Goal: Task Accomplishment & Management: Manage account settings

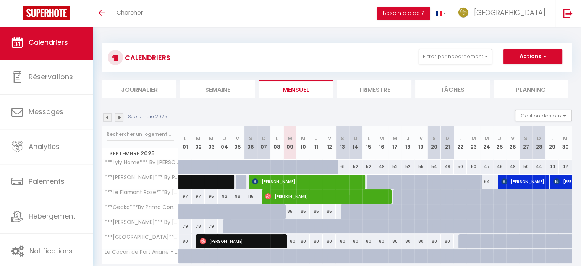
scroll to position [29, 0]
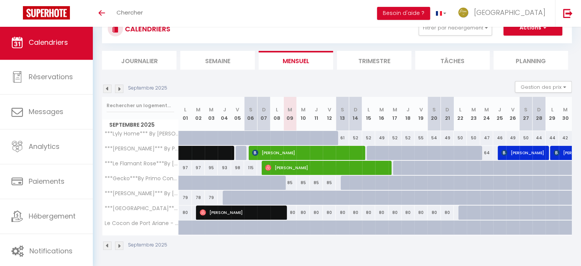
click at [107, 88] on img at bounding box center [107, 88] width 8 height 8
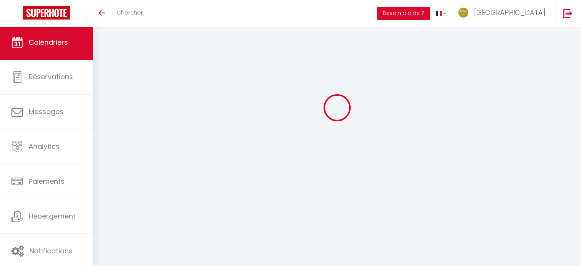
select select
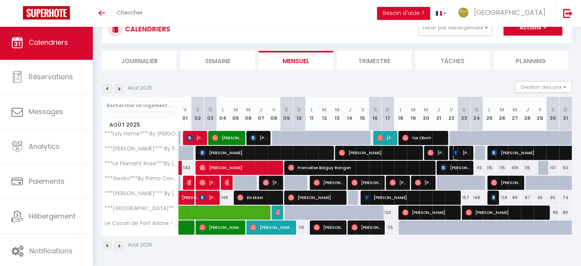
click at [462, 153] on span "[PERSON_NAME]" at bounding box center [461, 152] width 17 height 15
select select "OK"
select select "1"
select select "0"
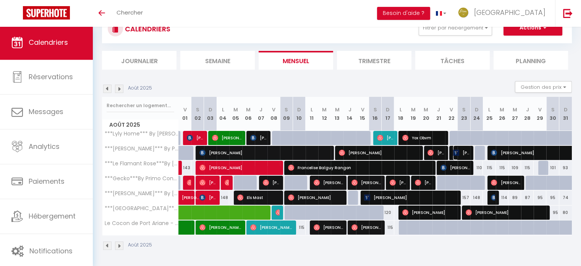
select select "1"
select select
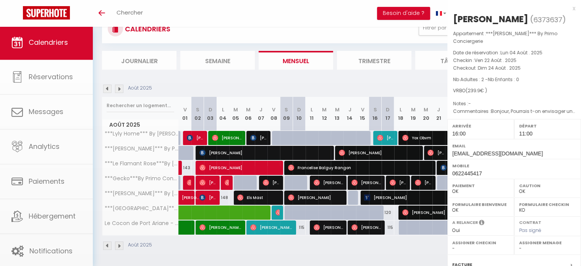
select select "45001"
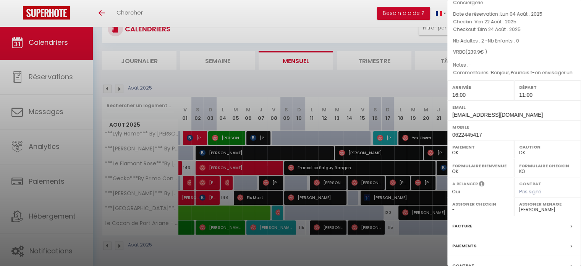
scroll to position [109, 0]
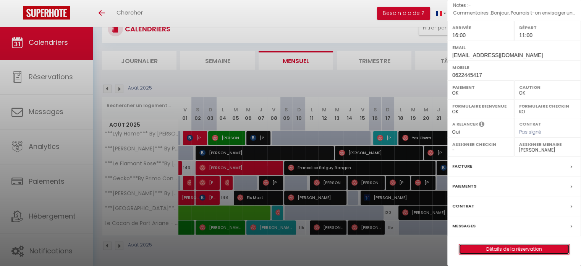
click at [515, 250] on link "Détails de la réservation" at bounding box center [514, 249] width 110 height 10
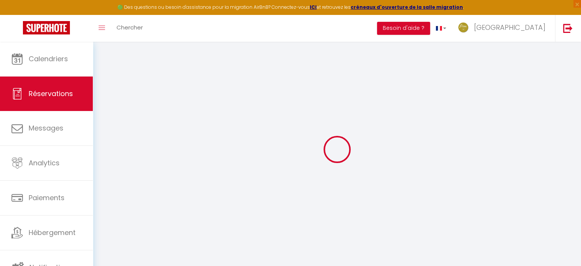
type input "[PERSON_NAME]"
type input "[EMAIL_ADDRESS][DOMAIN_NAME]"
type input "0622445417"
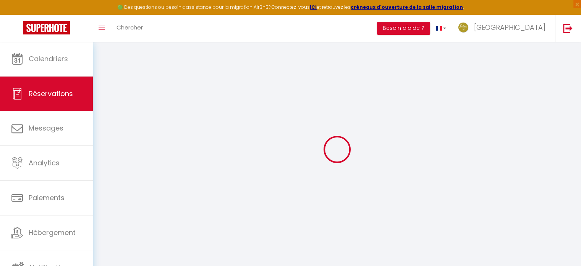
type input "0622445417"
select select "FR"
type input "20"
select select "67114"
select select "1"
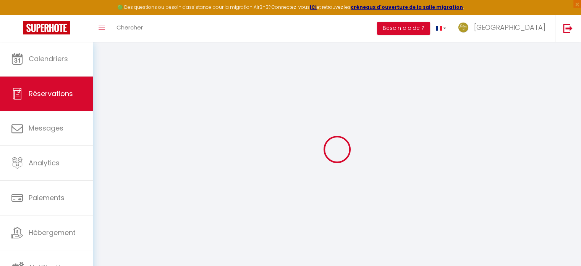
type input "Ven 22 Août 2025"
select select
type input "Dim 24 Août 2025"
select select
type input "2"
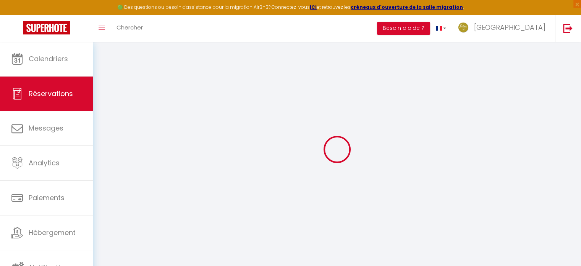
select select "12"
select select
type input "180.48"
checkbox input "false"
type input "239.9"
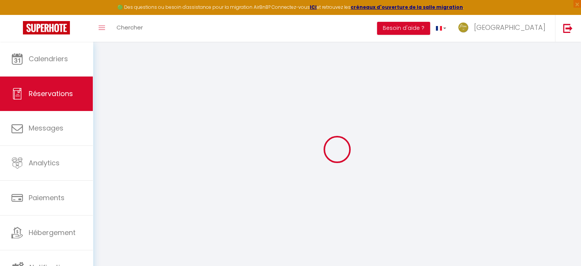
select select "74"
type input "50"
type input "0"
select select
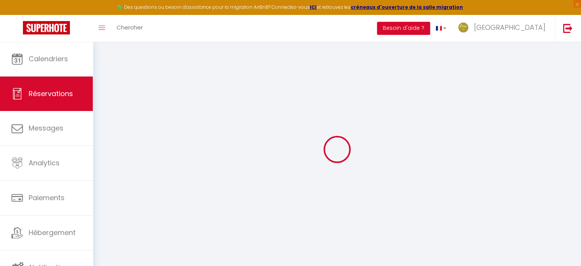
select select
select select "15"
checkbox input "false"
select select
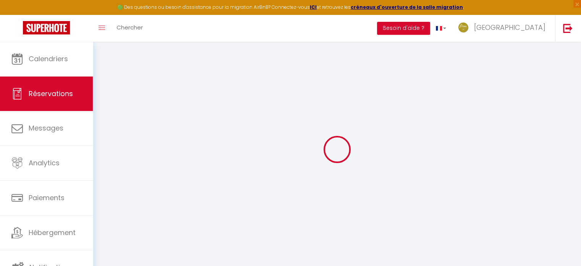
checkbox input "false"
select select
checkbox input "false"
type textarea "Bonjour, Pourrais t-on envisager une arrivée à 15H00 SVP ? Merci et bonne journ…"
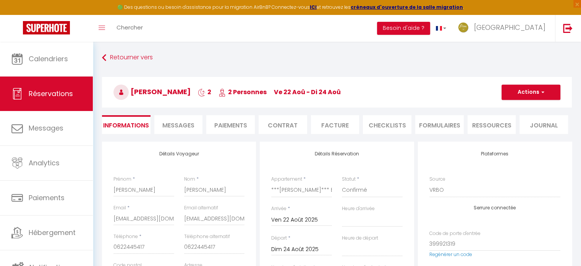
type input "45"
type input "14.42"
select select
checkbox input "false"
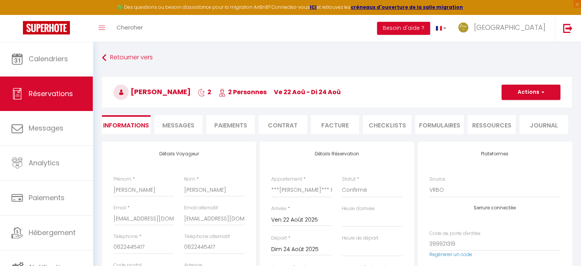
select select "16:00"
select select "11:00"
checkbox input "false"
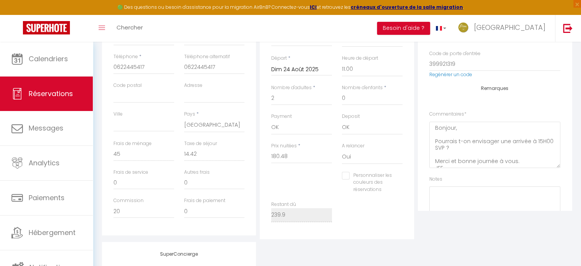
scroll to position [194, 0]
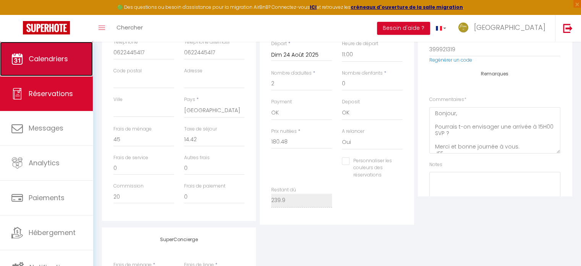
click at [58, 68] on link "Calendriers" at bounding box center [46, 59] width 93 height 34
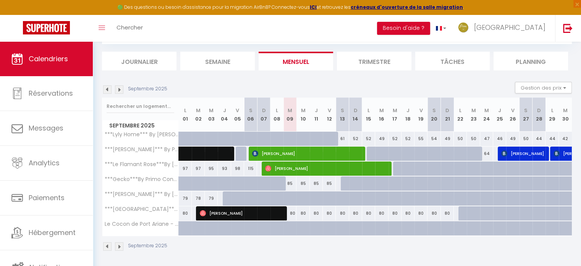
scroll to position [43, 0]
click at [441, 149] on div at bounding box center [447, 153] width 13 height 15
type input "52"
type input "Dim 21 Septembre 2025"
type input "Lun 22 Septembre 2025"
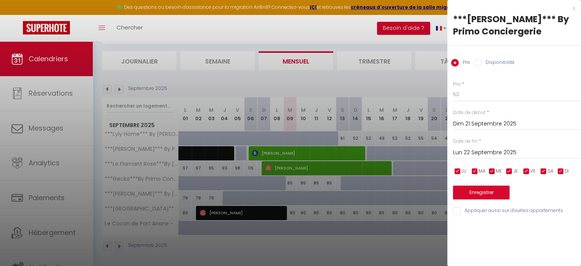
click at [491, 60] on label "Disponibilité" at bounding box center [498, 63] width 33 height 8
click at [482, 60] on input "Disponibilité" at bounding box center [478, 63] width 8 height 8
radio input "true"
click at [465, 64] on label "Prix" at bounding box center [464, 63] width 11 height 8
click at [459, 64] on input "Prix" at bounding box center [455, 63] width 8 height 8
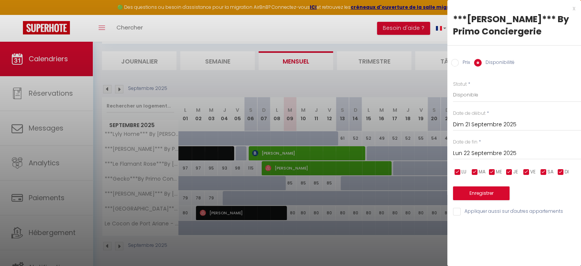
radio input "true"
radio input "false"
click at [465, 64] on label "Prix" at bounding box center [464, 63] width 11 height 8
click at [459, 64] on input "Prix" at bounding box center [455, 63] width 8 height 8
click at [454, 60] on input "Prix" at bounding box center [455, 63] width 8 height 8
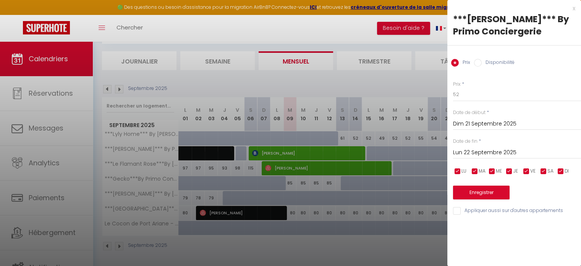
click at [402, 81] on div at bounding box center [290, 133] width 581 height 266
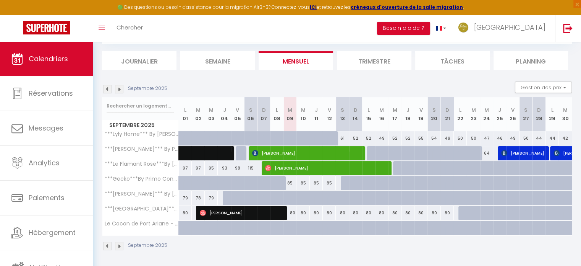
click at [120, 87] on img at bounding box center [119, 89] width 8 height 8
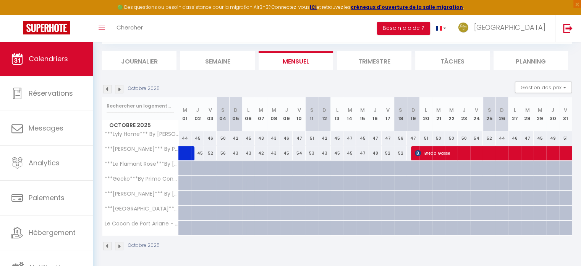
click at [120, 87] on img at bounding box center [119, 89] width 8 height 8
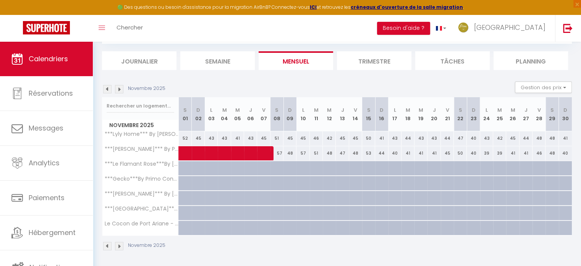
click at [120, 87] on img at bounding box center [119, 89] width 8 height 8
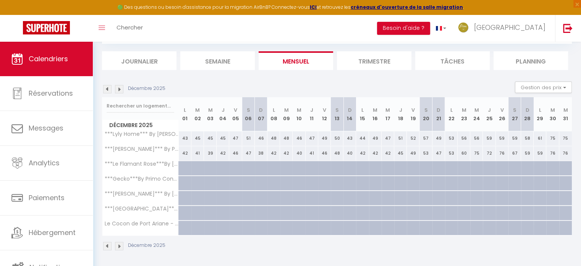
click at [120, 87] on img at bounding box center [119, 89] width 8 height 8
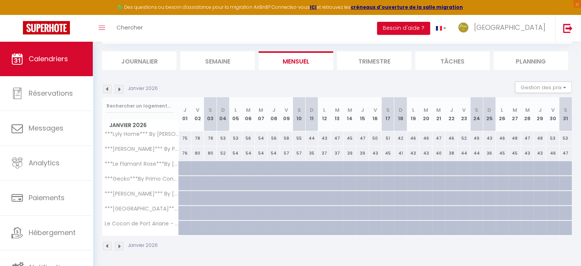
click at [107, 87] on img at bounding box center [107, 89] width 8 height 8
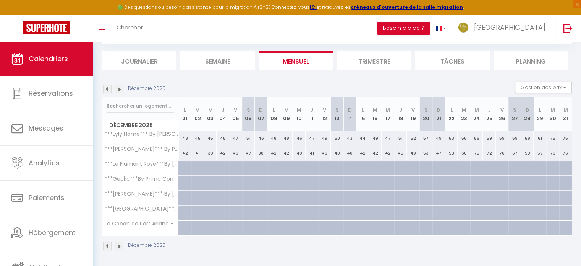
click at [107, 87] on img at bounding box center [107, 89] width 8 height 8
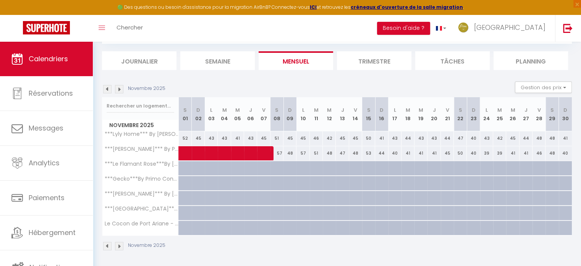
click at [107, 87] on img at bounding box center [107, 89] width 8 height 8
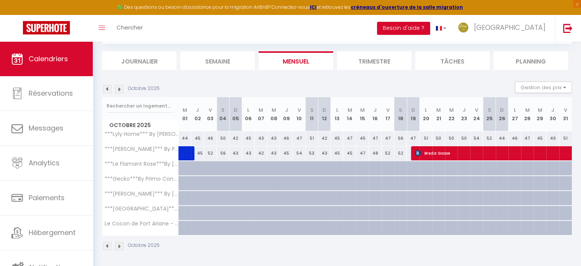
click at [107, 87] on img at bounding box center [107, 89] width 8 height 8
